Goal: Transaction & Acquisition: Purchase product/service

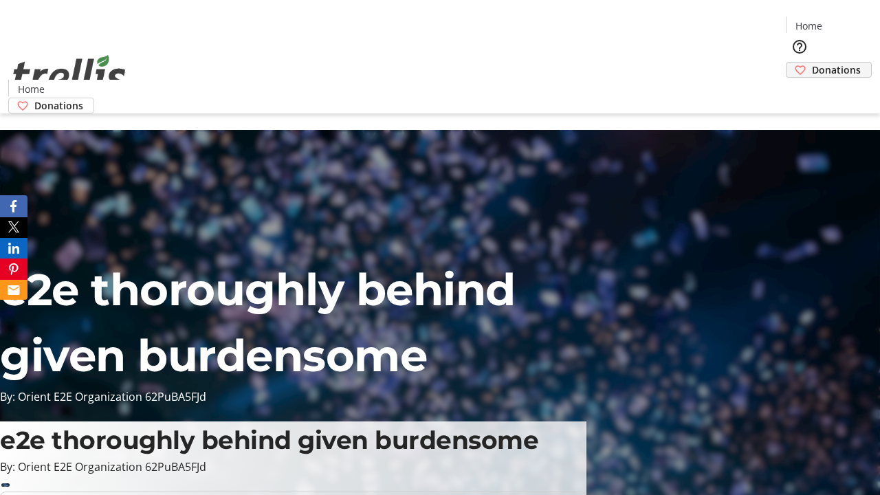
click at [812, 63] on span "Donations" at bounding box center [836, 70] width 49 height 14
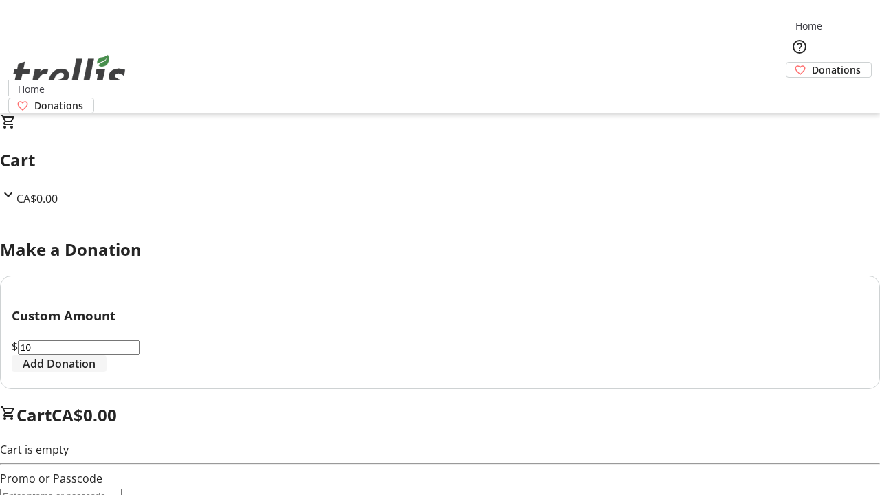
click at [96, 372] on span "Add Donation" at bounding box center [59, 363] width 73 height 16
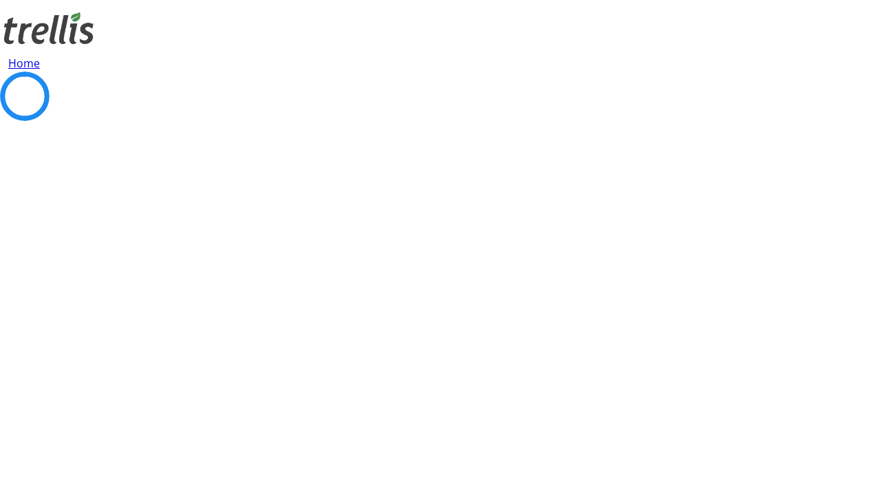
select select "CA"
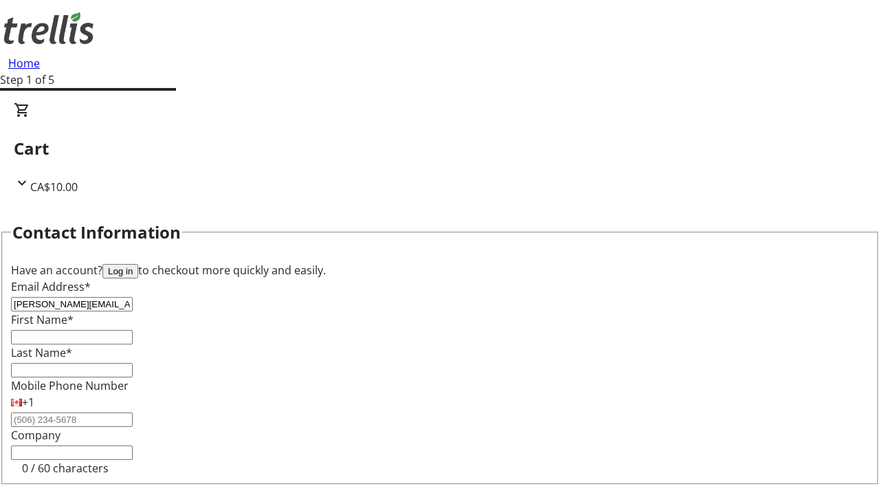
type input "[PERSON_NAME][EMAIL_ADDRESS][DOMAIN_NAME]"
type input "[PERSON_NAME]"
type input "[STREET_ADDRESS][PERSON_NAME]"
type input "Kelowna"
